Goal: Task Accomplishment & Management: Complete application form

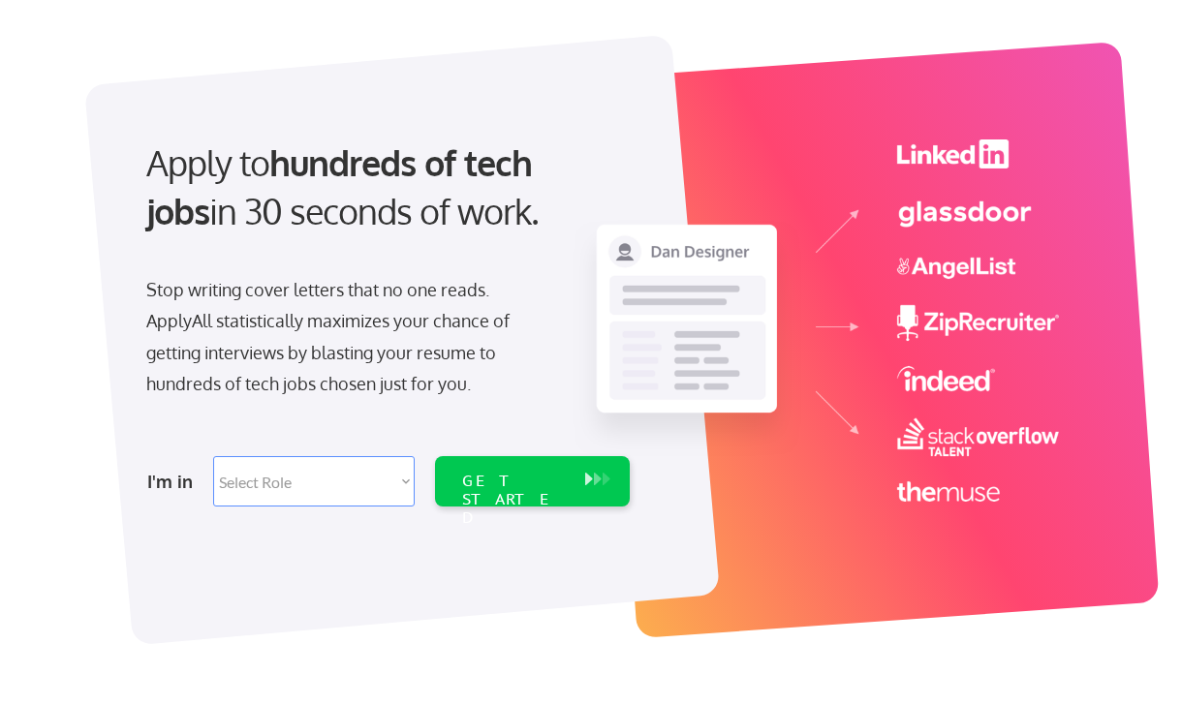
scroll to position [103, 0]
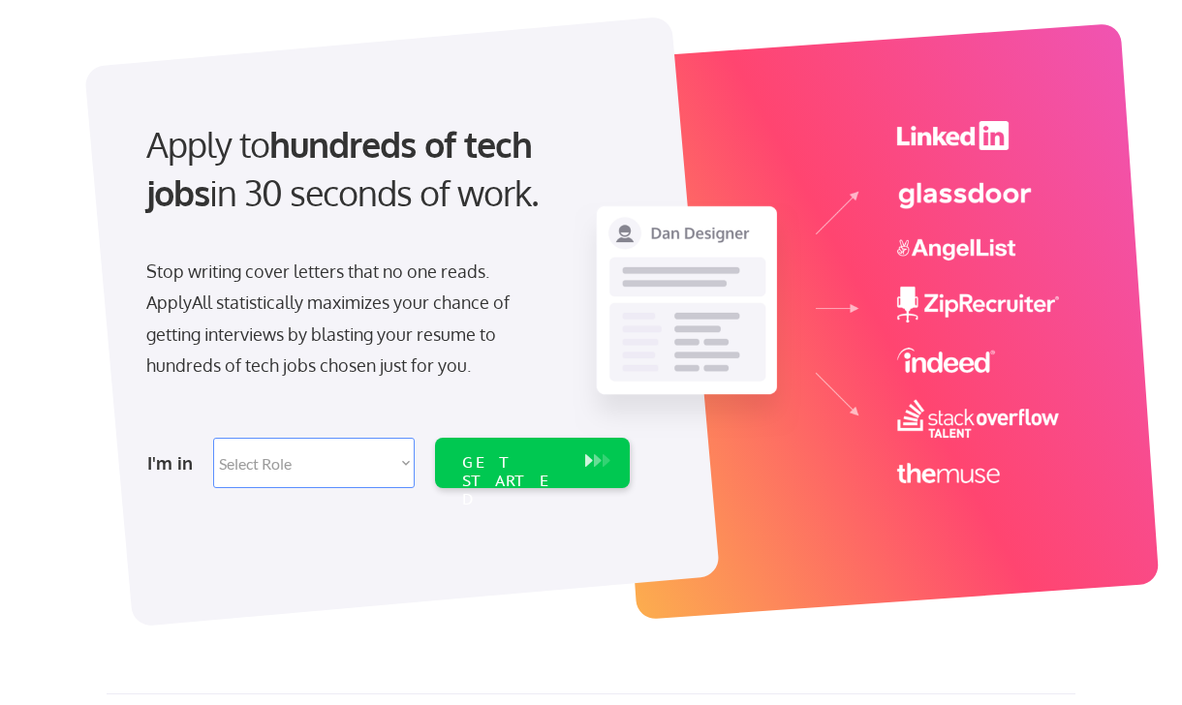
click at [324, 476] on select "Select Role Software Engineering Product Management Customer Success Sales UI/U…" at bounding box center [314, 463] width 202 height 50
select select ""product""
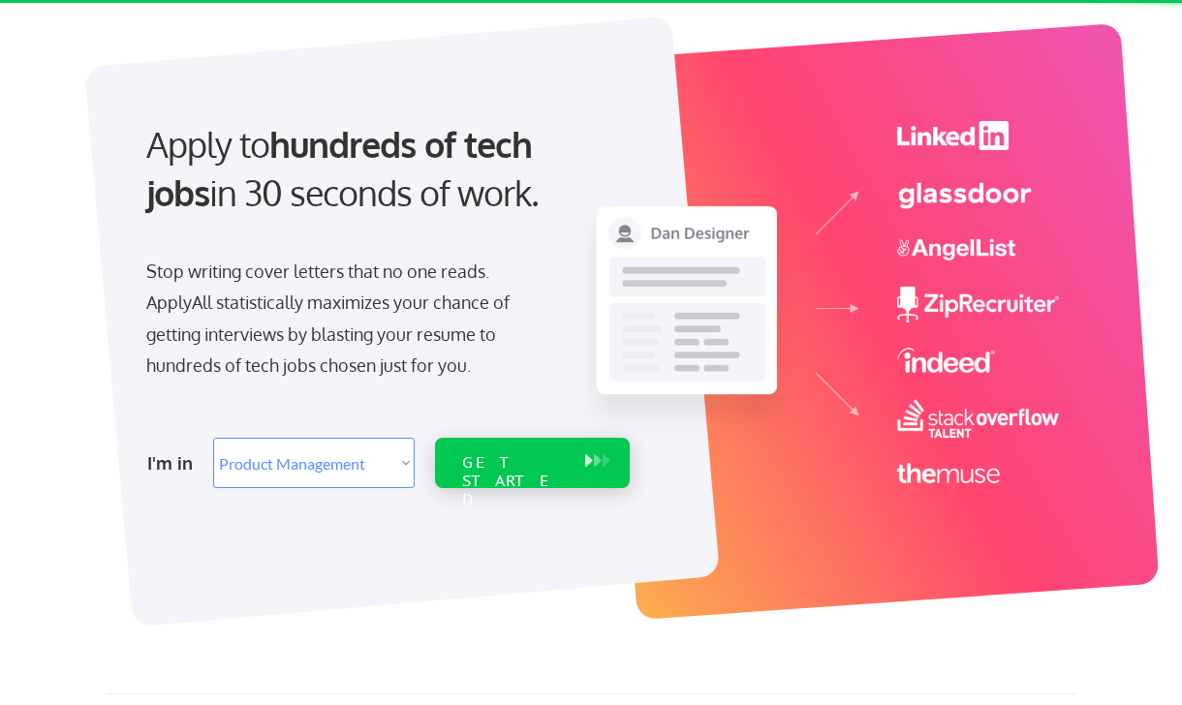
click at [490, 462] on div "GET STARTED" at bounding box center [514, 481] width 104 height 56
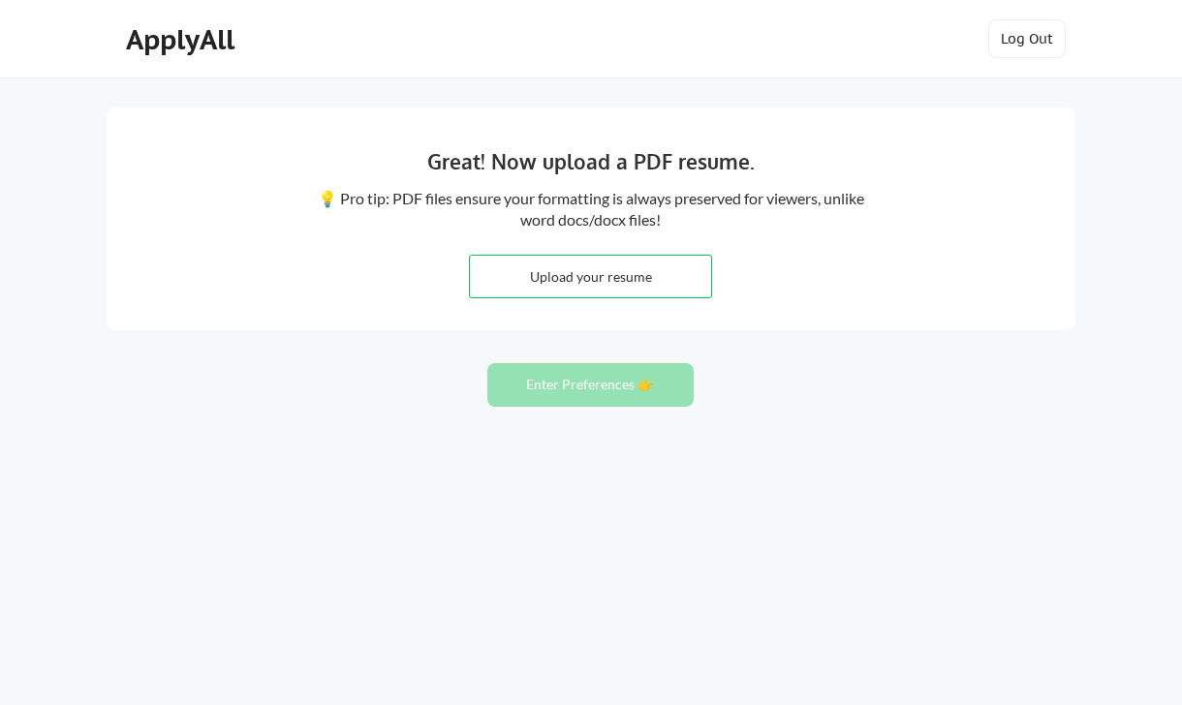
click at [626, 283] on input "file" at bounding box center [590, 277] width 241 height 42
click at [640, 403] on button "Enter Preferences 👉" at bounding box center [590, 385] width 206 height 44
click at [636, 375] on button "Enter Preferences 👉" at bounding box center [590, 385] width 206 height 44
